Goal: Find specific page/section: Find specific page/section

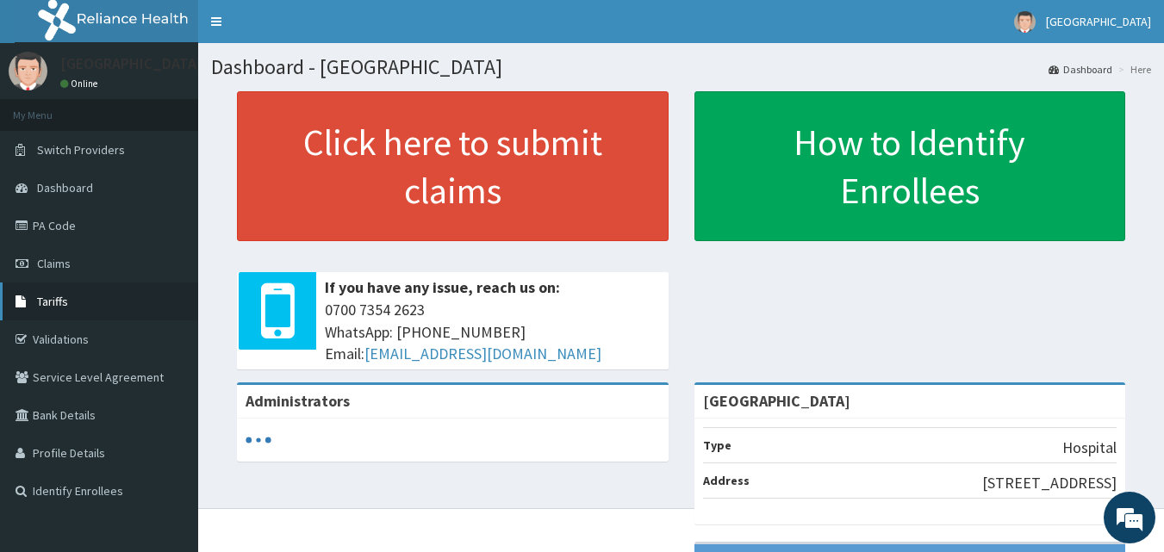
click at [56, 295] on span "Tariffs" at bounding box center [52, 302] width 31 height 16
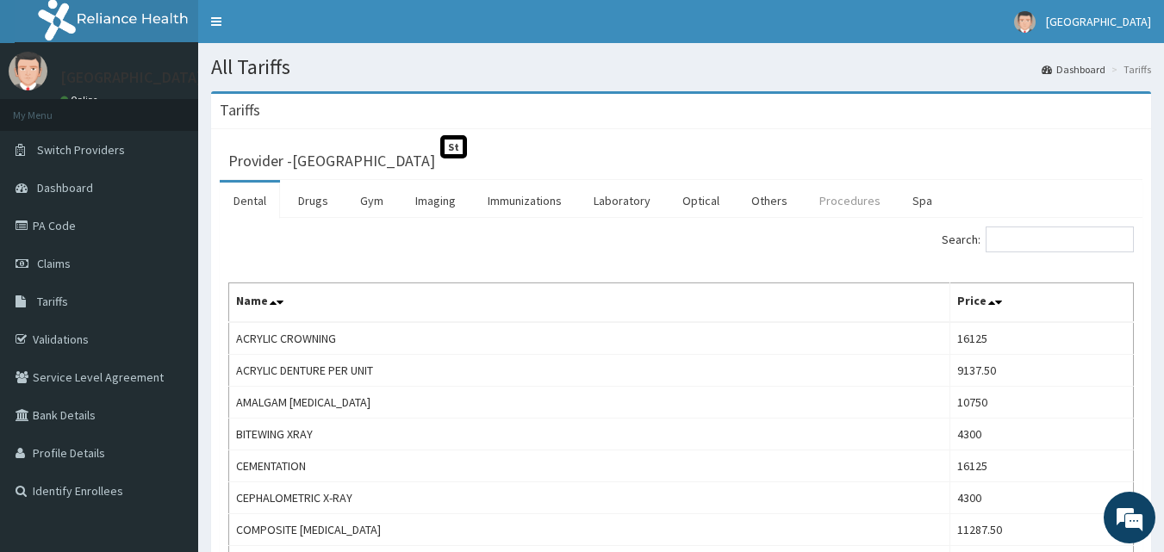
click at [857, 203] on link "Procedures" at bounding box center [849, 201] width 89 height 36
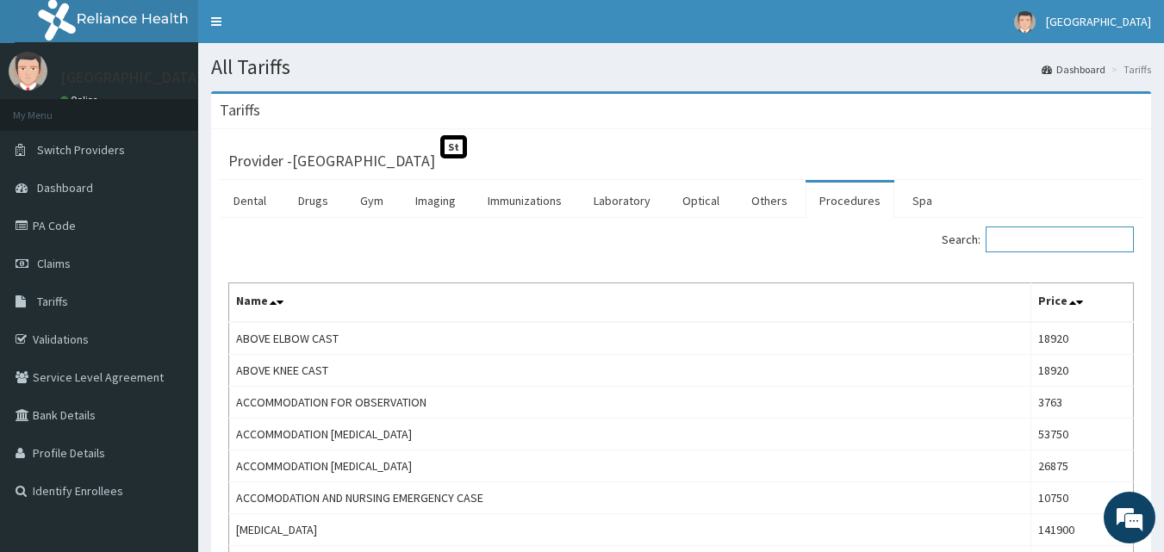
click at [1018, 239] on input "Search:" at bounding box center [1060, 240] width 148 height 26
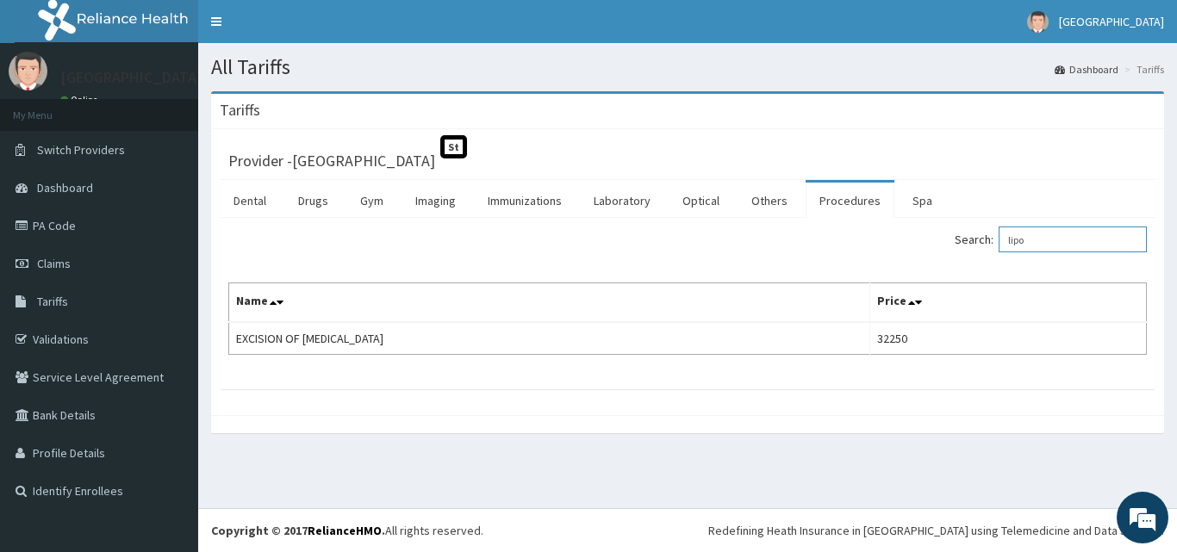
drag, startPoint x: 1040, startPoint y: 239, endPoint x: 979, endPoint y: 252, distance: 61.5
click at [980, 251] on label "Search: lipo" at bounding box center [1051, 240] width 192 height 26
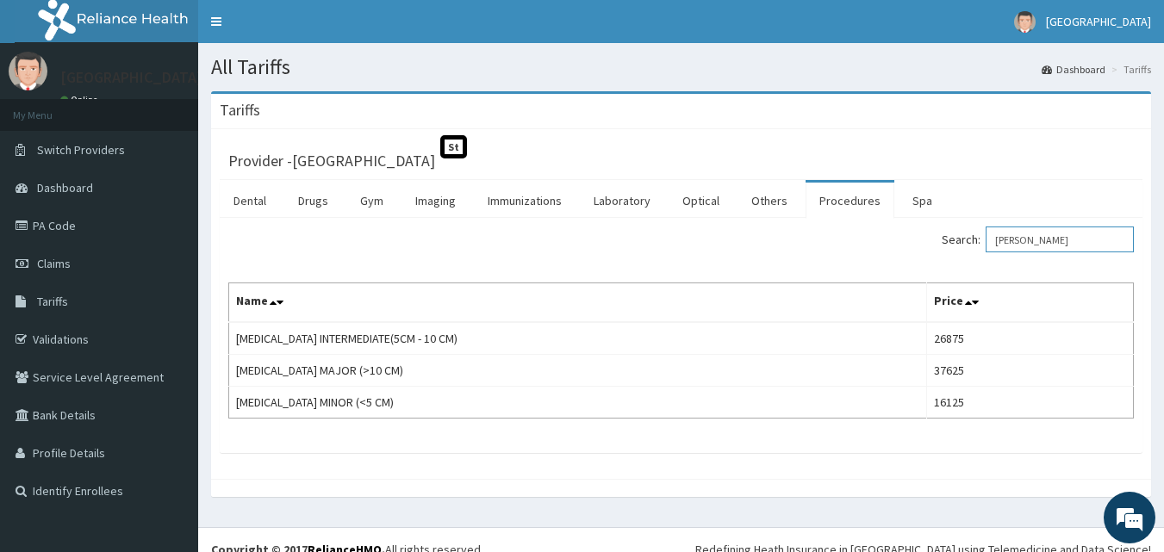
click at [1031, 235] on input "[PERSON_NAME]" at bounding box center [1060, 240] width 148 height 26
drag, startPoint x: 1048, startPoint y: 237, endPoint x: 920, endPoint y: 255, distance: 129.6
click at [920, 255] on div "Search: [PERSON_NAME]" at bounding box center [914, 242] width 440 height 30
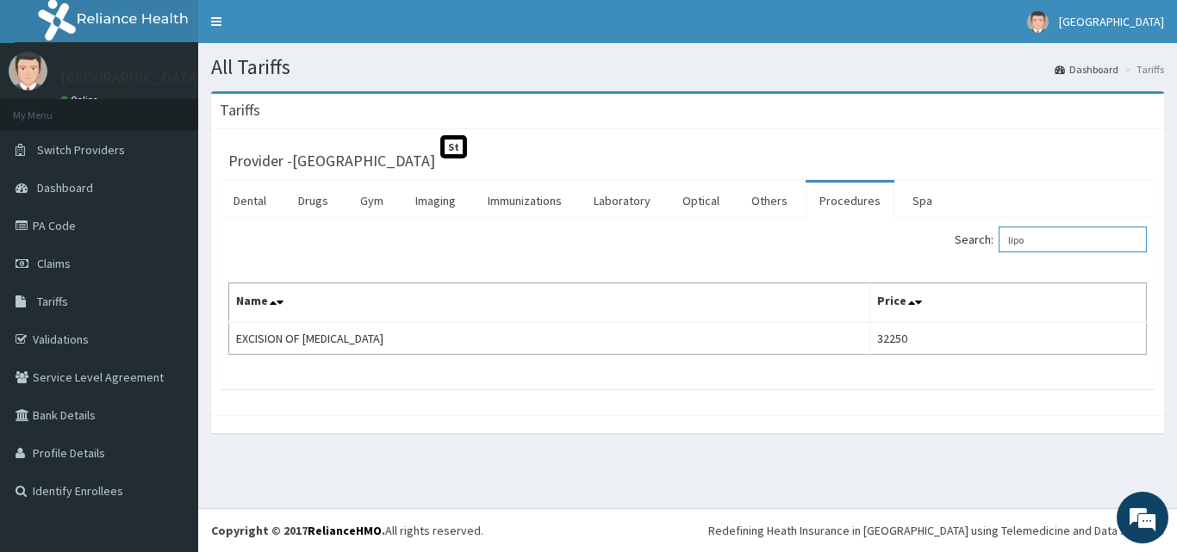
type input "lipo"
